Goal: Find specific page/section: Find specific page/section

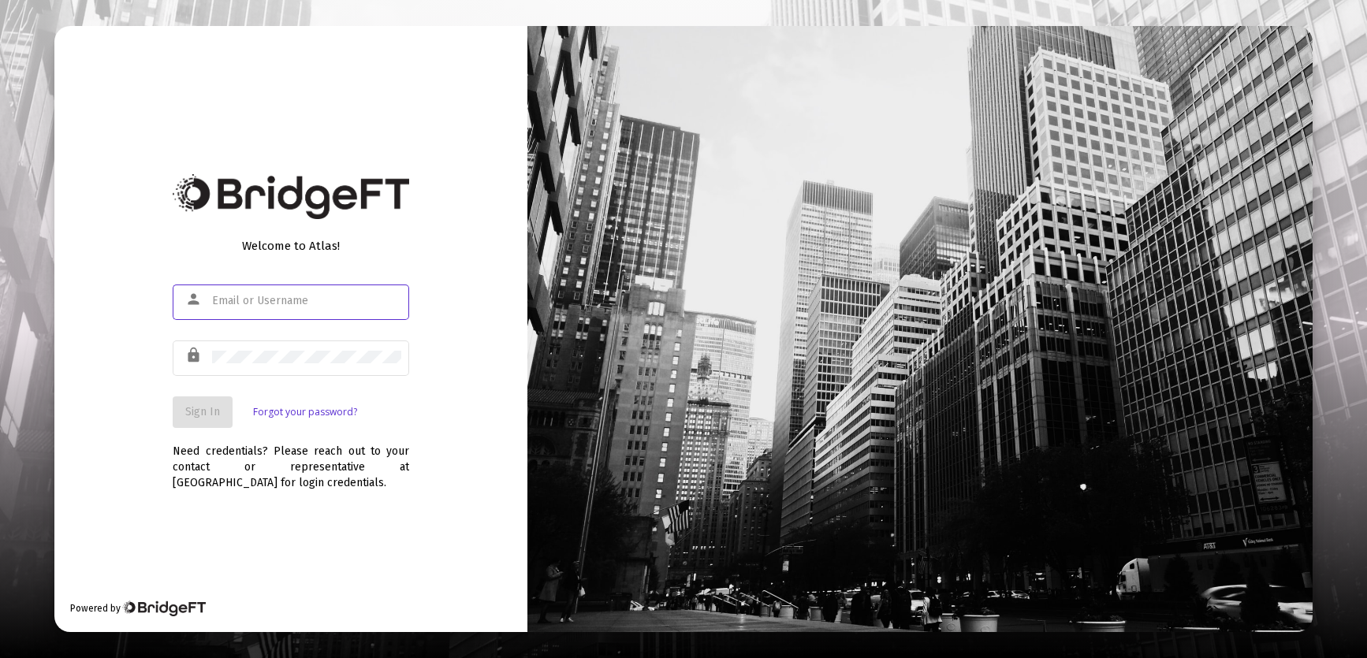
click at [238, 297] on input "text" at bounding box center [306, 301] width 189 height 13
click at [270, 296] on input "text" at bounding box center [306, 301] width 189 height 13
paste input "[EMAIL_ADDRESS][DOMAIN_NAME]"
click at [214, 414] on span "Sign In" at bounding box center [202, 411] width 35 height 13
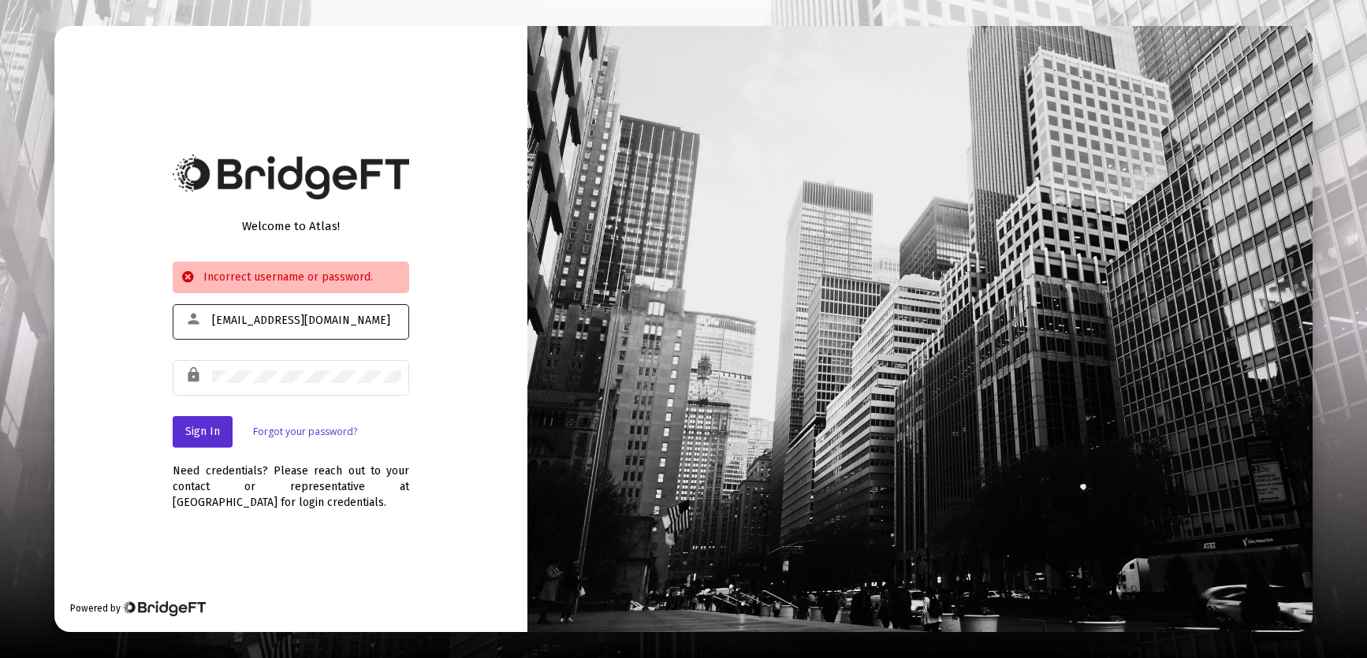
click at [229, 321] on input "[EMAIL_ADDRESS][DOMAIN_NAME]" at bounding box center [306, 320] width 189 height 13
type input "[PERSON_NAME][EMAIL_ADDRESS][DOMAIN_NAME]"
click at [206, 416] on button "Sign In" at bounding box center [203, 432] width 60 height 32
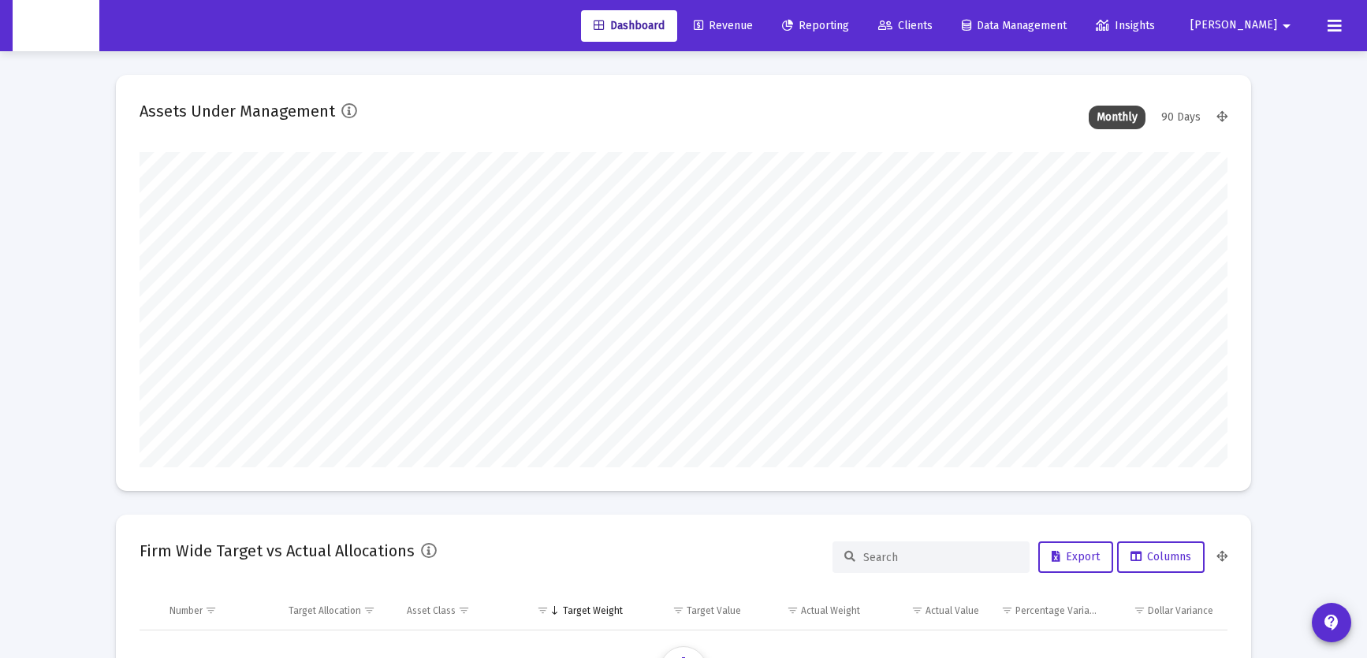
scroll to position [315, 586]
click at [932, 28] on span "Clients" at bounding box center [905, 25] width 54 height 13
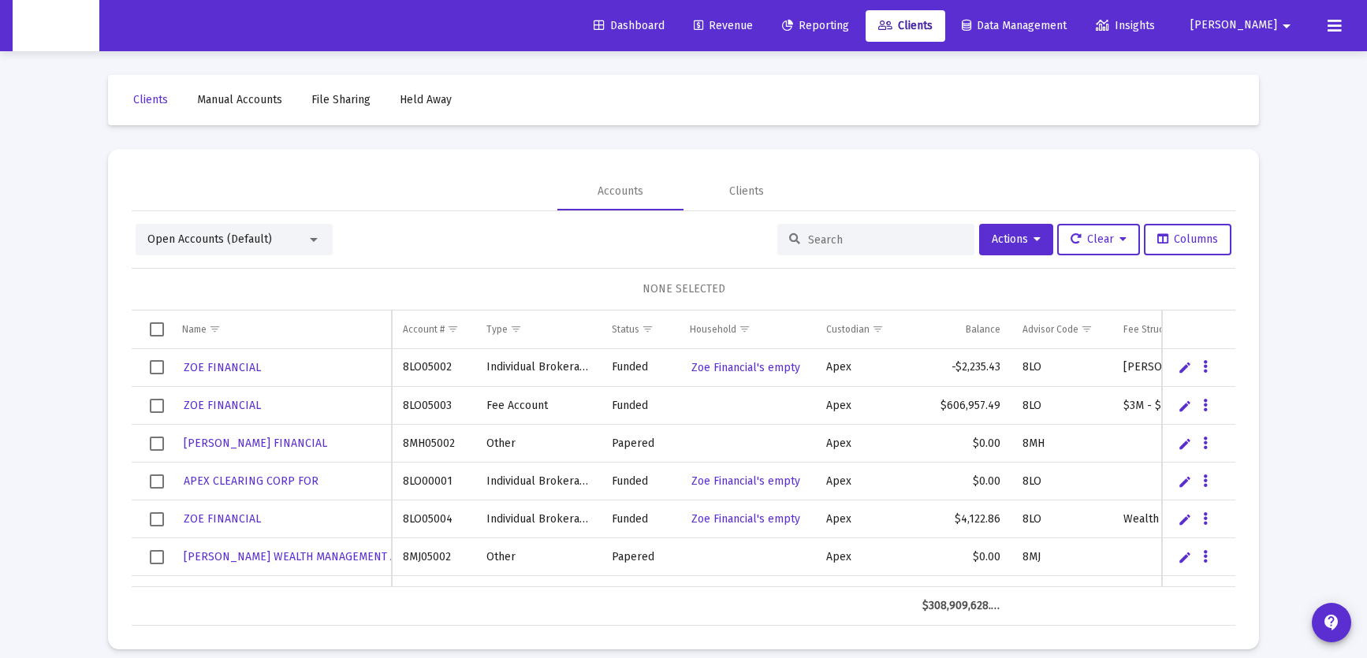
click at [853, 252] on div at bounding box center [875, 240] width 197 height 32
click at [848, 242] on input at bounding box center [885, 239] width 154 height 13
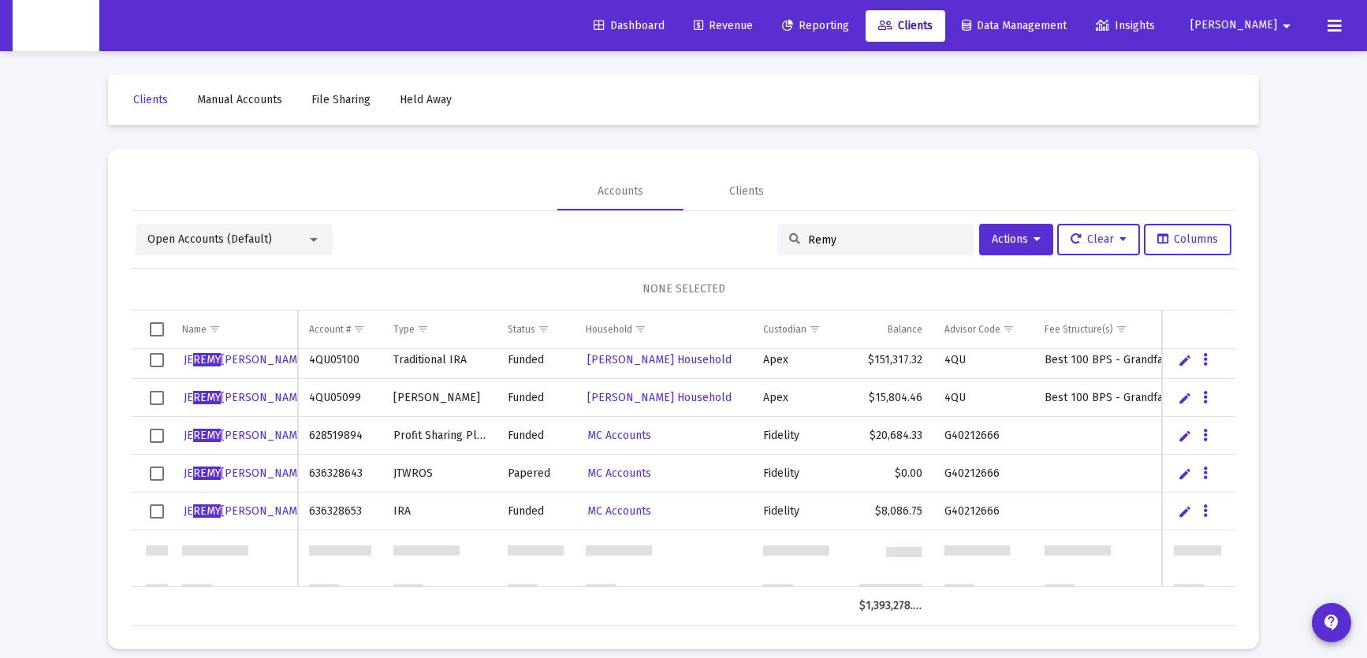
scroll to position [330, 0]
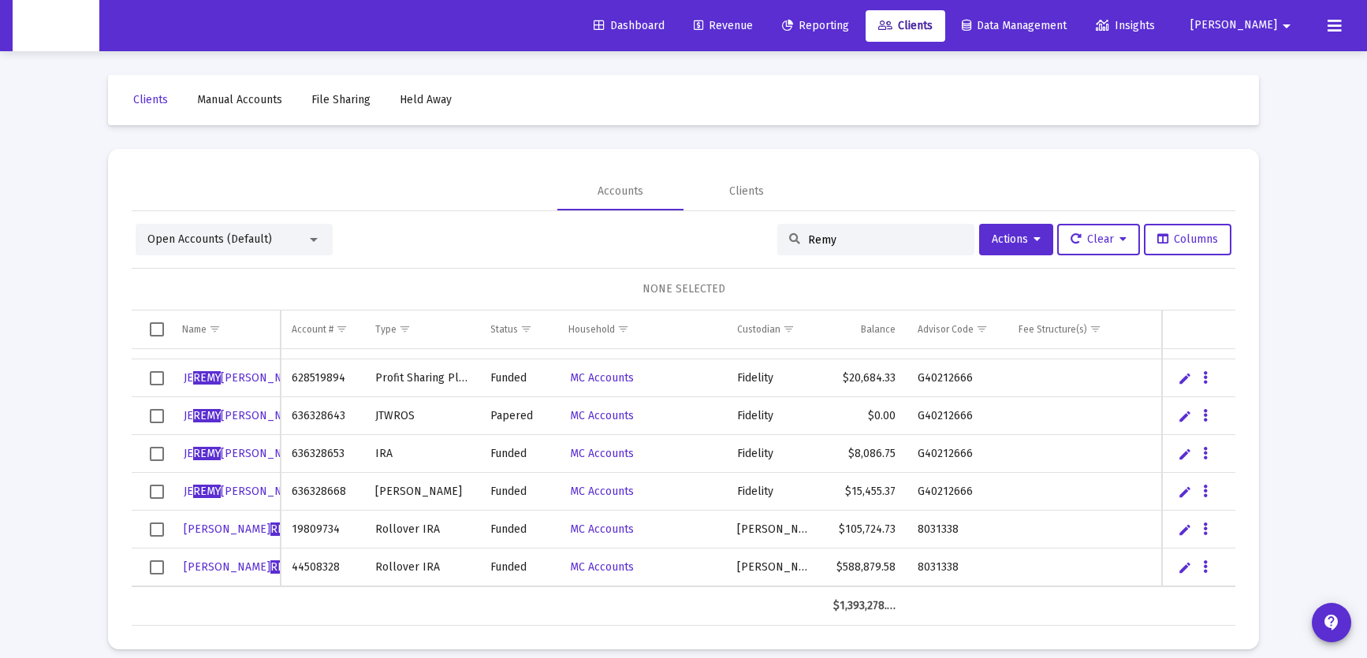
click at [808, 237] on input "Remy" at bounding box center [885, 239] width 154 height 13
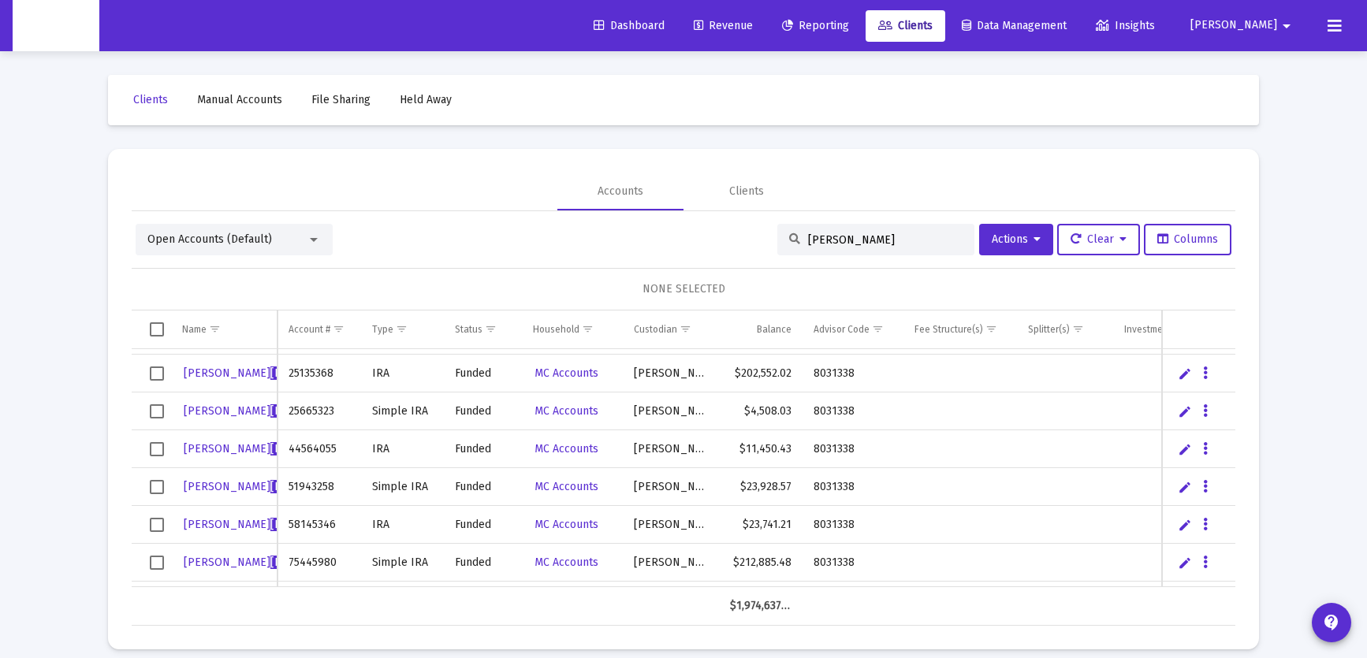
scroll to position [0, 0]
click at [810, 237] on input "[PERSON_NAME]" at bounding box center [885, 239] width 154 height 13
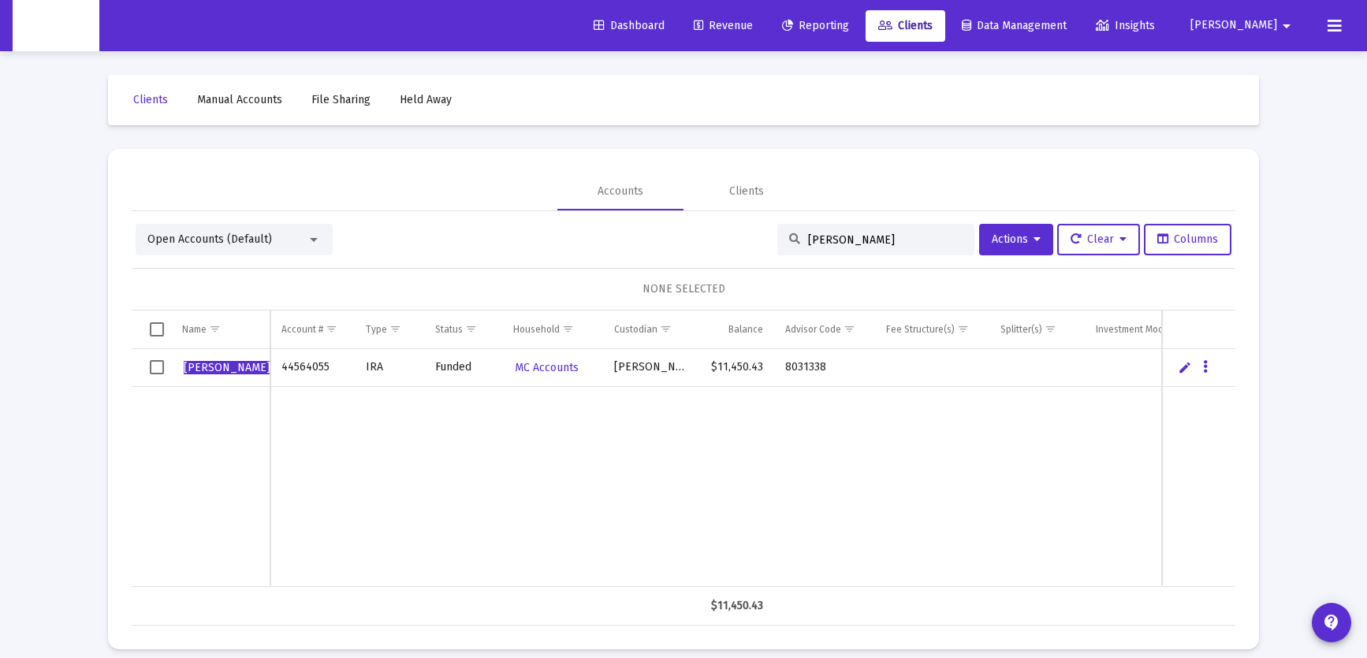
type input "[PERSON_NAME]"
